Goal: Find specific page/section: Find specific page/section

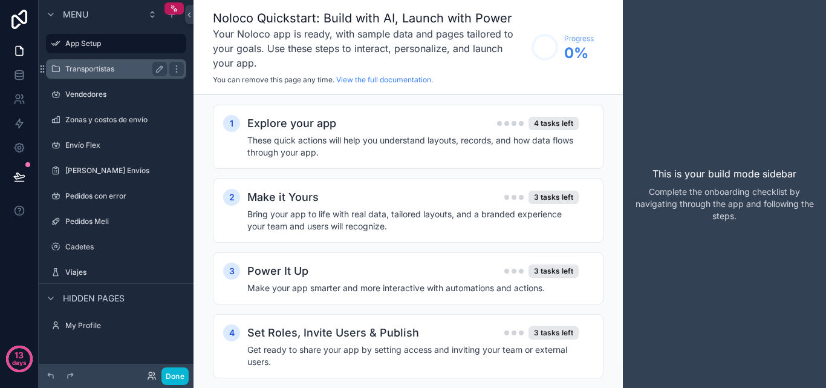
click at [94, 71] on label "Transportistas" at bounding box center [113, 69] width 97 height 10
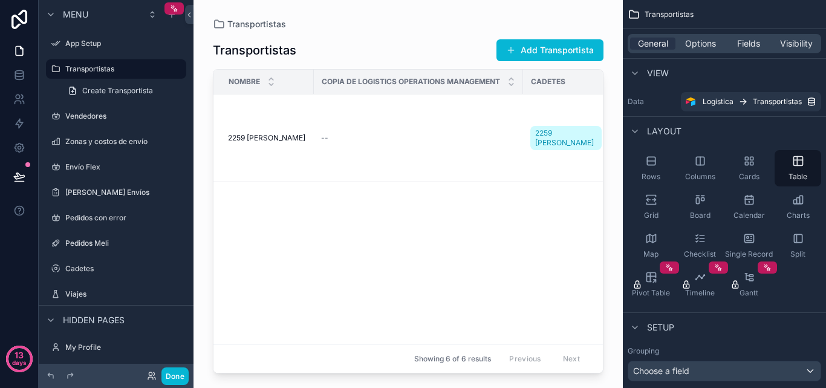
drag, startPoint x: 598, startPoint y: 127, endPoint x: 598, endPoint y: 136, distance: 8.5
click at [598, 136] on div "scrollable content" at bounding box center [409, 186] width 430 height 373
click at [142, 91] on span "Create Transportista" at bounding box center [117, 91] width 71 height 10
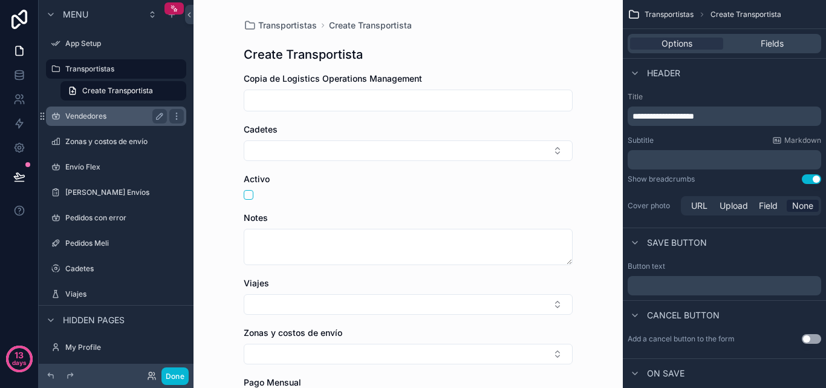
click at [139, 114] on label "Vendedores" at bounding box center [113, 116] width 97 height 10
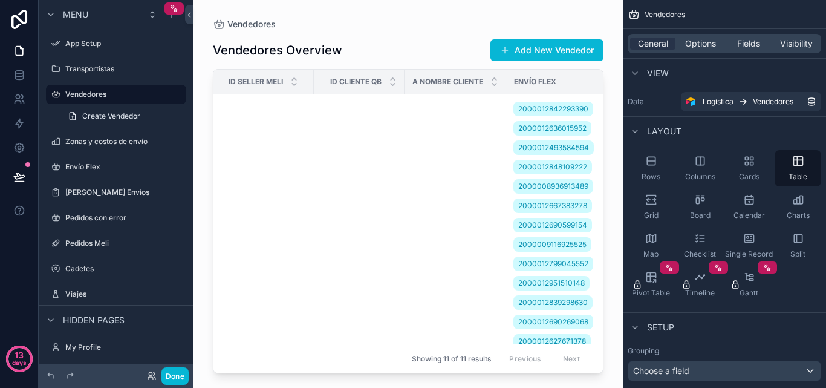
drag, startPoint x: 298, startPoint y: 369, endPoint x: 341, endPoint y: 370, distance: 43.6
click at [341, 370] on div "scrollable content" at bounding box center [409, 186] width 430 height 373
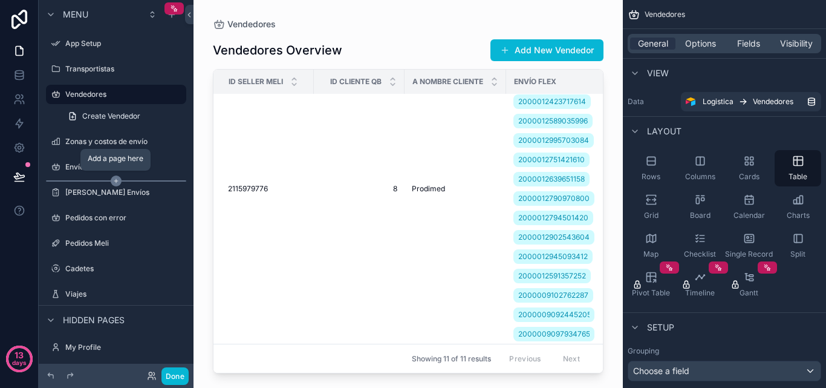
scroll to position [4, 0]
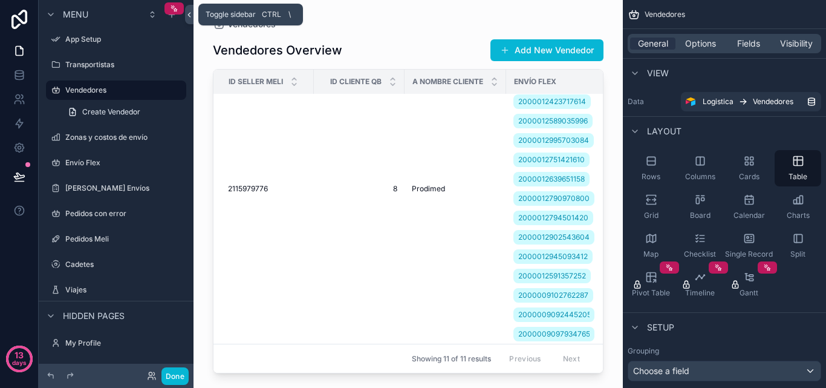
click at [190, 11] on icon at bounding box center [189, 14] width 8 height 9
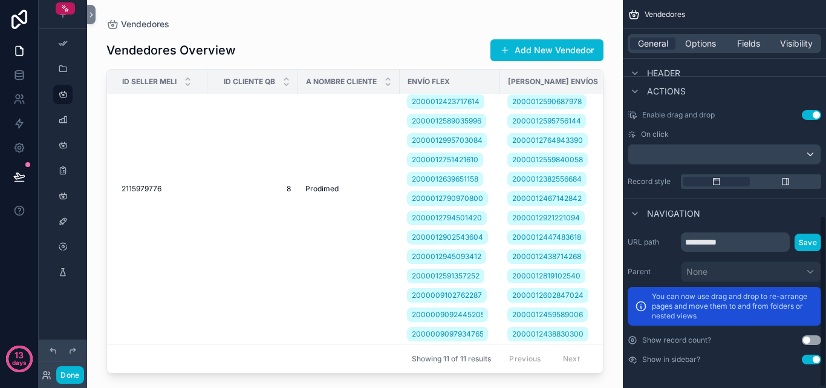
scroll to position [485, 0]
click at [801, 188] on div "scrollable content" at bounding box center [751, 181] width 140 height 15
click at [797, 184] on div "scrollable content" at bounding box center [786, 181] width 67 height 10
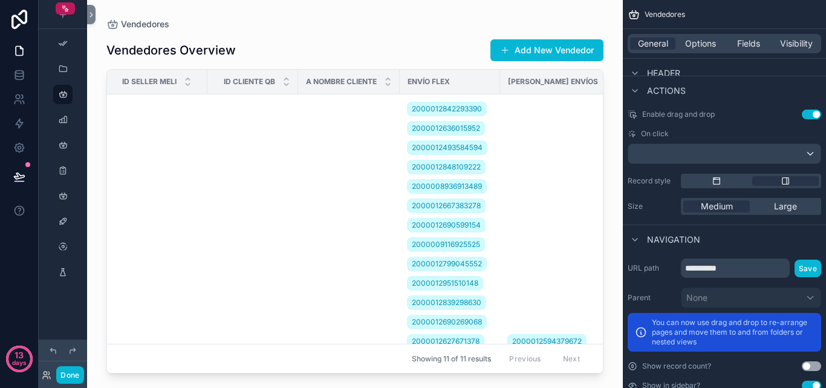
click at [730, 175] on div "scrollable content" at bounding box center [751, 181] width 140 height 15
click at [732, 183] on div "scrollable content" at bounding box center [717, 181] width 67 height 10
